Goal: Task Accomplishment & Management: Complete application form

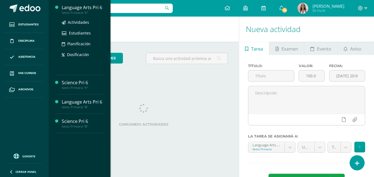
click at [92, 8] on div "Language Arts Pri 6" at bounding box center [83, 7] width 42 height 6
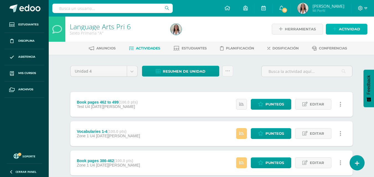
click at [345, 30] on span "Actividad" at bounding box center [349, 29] width 21 height 10
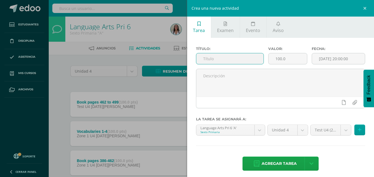
click at [236, 60] on input "text" at bounding box center [229, 58] width 67 height 11
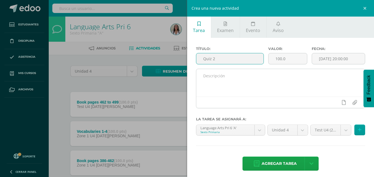
type input "Quiz 2"
click at [234, 78] on textarea at bounding box center [280, 83] width 169 height 28
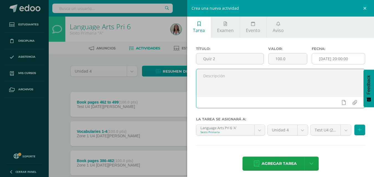
click at [332, 58] on input "[DATE] 20:00:00" at bounding box center [338, 58] width 53 height 11
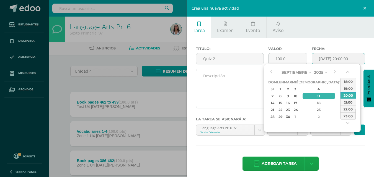
click at [235, 83] on textarea at bounding box center [280, 83] width 169 height 28
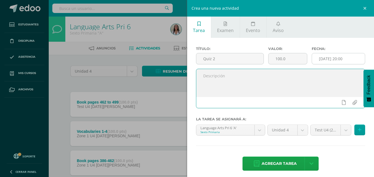
click at [324, 62] on input "2025-09-11 20:00" at bounding box center [338, 58] width 53 height 11
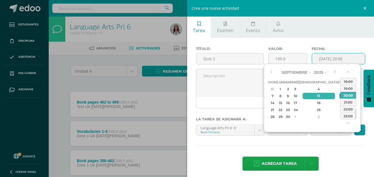
click at [339, 95] on div "12" at bounding box center [341, 96] width 5 height 6
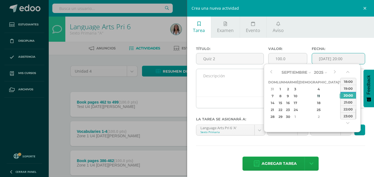
click at [247, 85] on textarea at bounding box center [280, 83] width 169 height 28
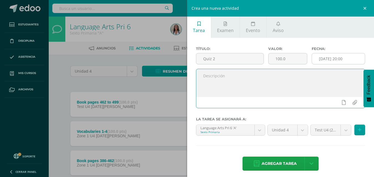
click at [333, 62] on input "2025-09-12 20:00" at bounding box center [338, 58] width 53 height 11
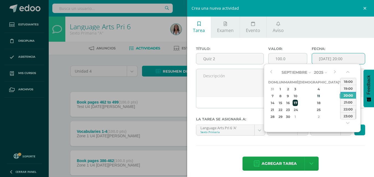
click at [297, 105] on div "17" at bounding box center [294, 103] width 5 height 6
type input "2025-09-17 20:00"
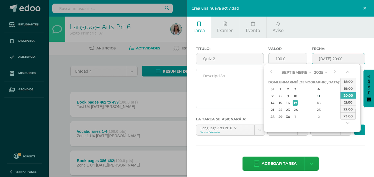
click at [254, 84] on textarea at bounding box center [280, 83] width 169 height 28
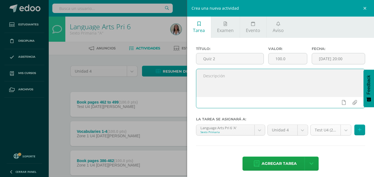
click at [342, 131] on body "Estudiantes Disciplina Asistencia Mis cursos Archivos Soporte Ayuda Reportar un…" at bounding box center [187, 121] width 374 height 242
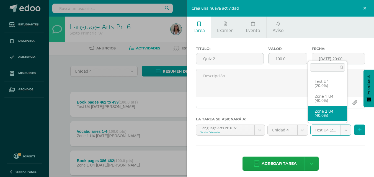
select select "31560"
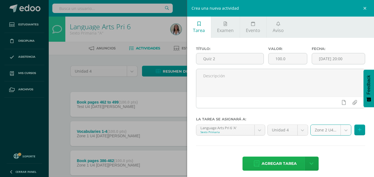
click at [269, 163] on span "Agregar tarea" at bounding box center [278, 164] width 35 height 14
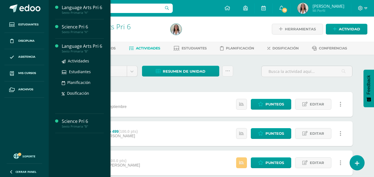
click at [80, 48] on div "Language Arts Pri 6" at bounding box center [83, 46] width 42 height 6
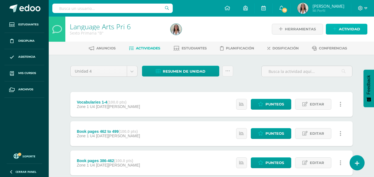
click at [361, 30] on link "Actividad" at bounding box center [347, 29] width 42 height 11
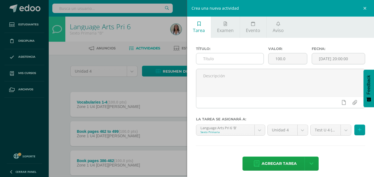
click at [243, 59] on input "text" at bounding box center [229, 58] width 67 height 11
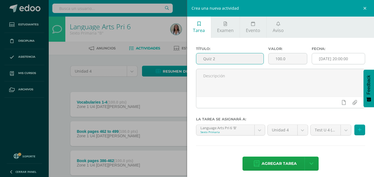
type input "Quiz 2"
click at [326, 60] on input "[DATE] 20:00:00" at bounding box center [338, 58] width 53 height 11
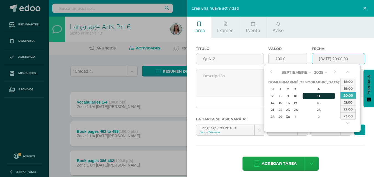
click at [312, 96] on div "11" at bounding box center [318, 96] width 33 height 6
type input "2025-09-11 20:00"
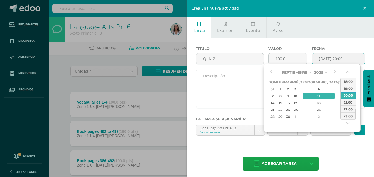
click at [212, 82] on textarea at bounding box center [280, 83] width 169 height 28
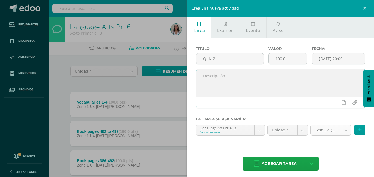
click at [339, 131] on body "Estudiantes Disciplina Asistencia Mis cursos Archivos Soporte Ayuda Reportar un…" at bounding box center [187, 121] width 374 height 242
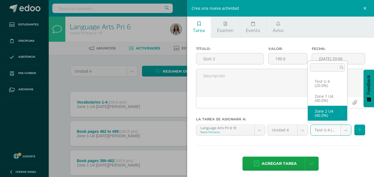
select select "31565"
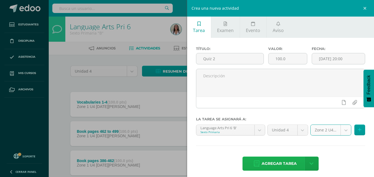
click at [268, 164] on span "Agregar tarea" at bounding box center [278, 164] width 35 height 14
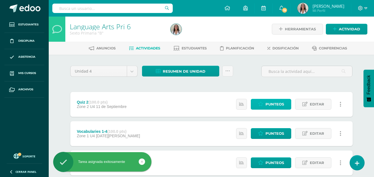
click at [275, 103] on span "Punteos" at bounding box center [274, 104] width 19 height 10
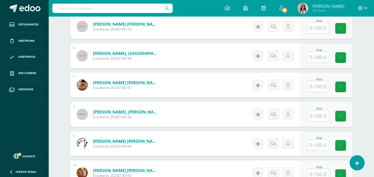
scroll to position [297, 0]
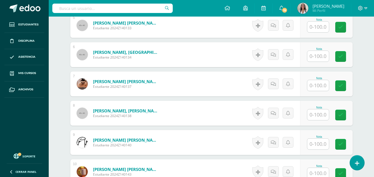
click at [322, 84] on input "text" at bounding box center [318, 85] width 22 height 11
type input "100"
click at [347, 83] on link at bounding box center [344, 86] width 11 height 11
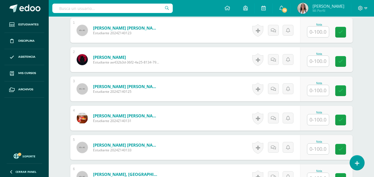
scroll to position [161, 0]
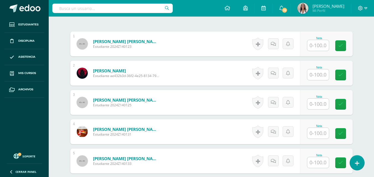
click at [319, 72] on input "text" at bounding box center [318, 74] width 22 height 11
type input "58"
click at [344, 76] on icon at bounding box center [344, 75] width 5 height 5
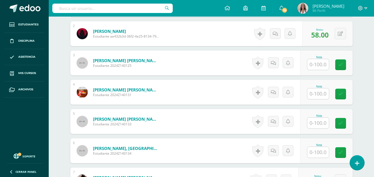
scroll to position [201, 0]
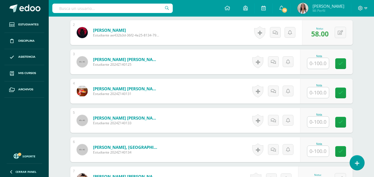
click at [316, 94] on input "text" at bounding box center [318, 92] width 22 height 11
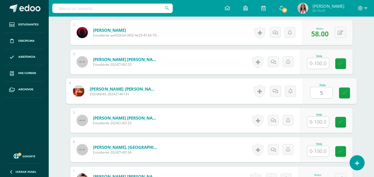
type input "50"
click at [341, 93] on link at bounding box center [344, 93] width 11 height 11
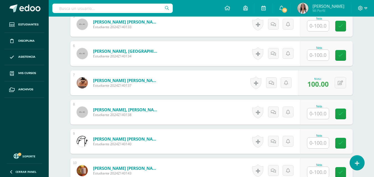
scroll to position [299, 0]
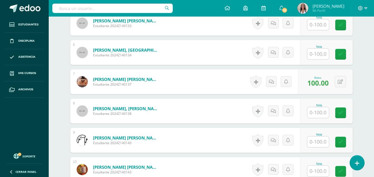
click at [323, 110] on input "text" at bounding box center [318, 112] width 22 height 11
type input "33"
click at [344, 115] on icon at bounding box center [344, 113] width 5 height 5
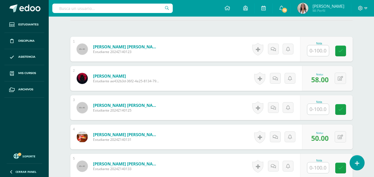
scroll to position [154, 0]
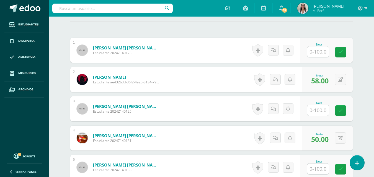
click at [317, 51] on input "text" at bounding box center [318, 51] width 22 height 11
type input "92"
click at [344, 51] on icon at bounding box center [344, 52] width 5 height 5
click at [318, 108] on input "text" at bounding box center [318, 110] width 22 height 11
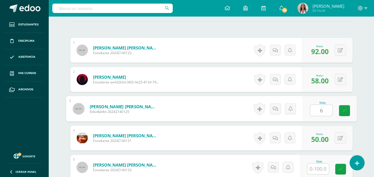
click at [318, 108] on input "6" at bounding box center [321, 110] width 22 height 11
click at [324, 111] on input "6" at bounding box center [321, 110] width 22 height 11
type input "68"
click at [344, 113] on icon at bounding box center [344, 110] width 5 height 5
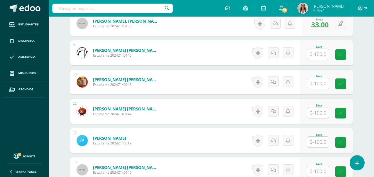
scroll to position [388, 0]
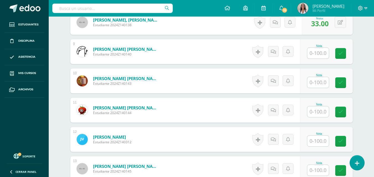
click at [322, 113] on input "text" at bounding box center [318, 112] width 22 height 11
type input "100"
click at [344, 113] on icon at bounding box center [344, 112] width 5 height 5
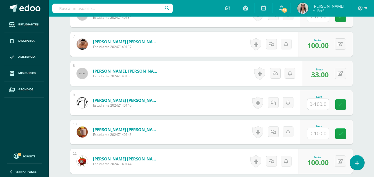
scroll to position [335, 0]
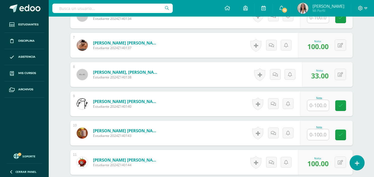
click at [321, 106] on input "text" at bounding box center [318, 105] width 22 height 11
type input "100"
click at [346, 103] on icon at bounding box center [344, 105] width 5 height 5
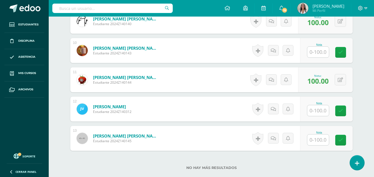
scroll to position [422, 0]
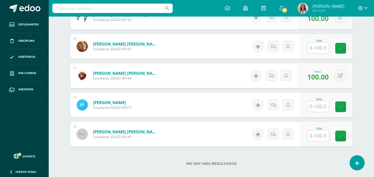
click at [322, 104] on input "text" at bounding box center [318, 106] width 22 height 11
type input "33"
click at [343, 110] on link at bounding box center [344, 107] width 11 height 11
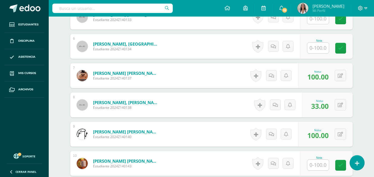
scroll to position [304, 0]
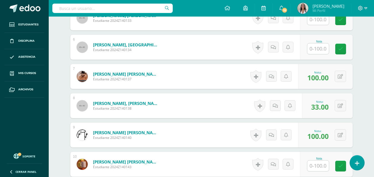
click at [321, 51] on input "text" at bounding box center [318, 48] width 22 height 11
type input "67"
click at [345, 47] on icon at bounding box center [344, 49] width 5 height 5
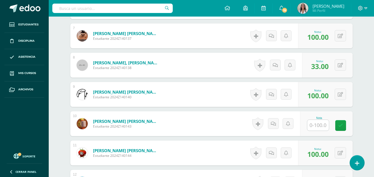
scroll to position [361, 0]
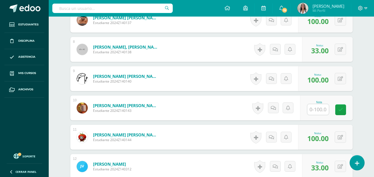
click at [314, 110] on input "text" at bounding box center [318, 109] width 22 height 11
type input "50"
click at [348, 111] on link at bounding box center [344, 110] width 11 height 11
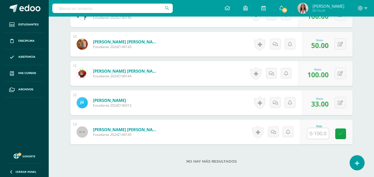
scroll to position [455, 0]
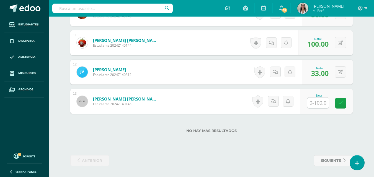
click at [320, 106] on input "text" at bounding box center [318, 103] width 22 height 11
type input "33"
click at [344, 104] on icon at bounding box center [344, 103] width 5 height 5
click at [339, 74] on icon at bounding box center [340, 72] width 5 height 5
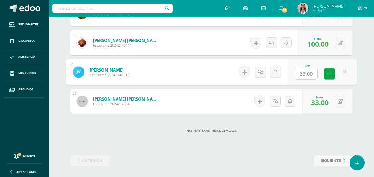
type input "0"
click at [330, 76] on icon at bounding box center [329, 74] width 5 height 5
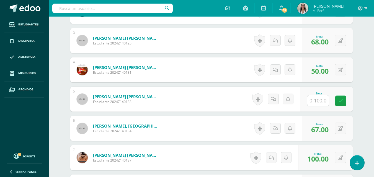
scroll to position [224, 0]
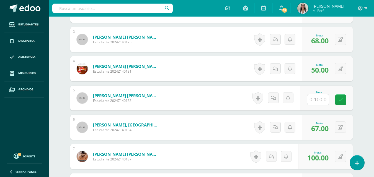
click at [361, 86] on div "¿Estás seguro que quieres eliminar esta actividad? Esto borrará la actividad y …" at bounding box center [211, 120] width 304 height 578
click at [315, 100] on input "text" at bounding box center [318, 99] width 22 height 11
type input "84"
click at [344, 99] on icon at bounding box center [344, 100] width 5 height 5
